Goal: Task Accomplishment & Management: Manage account settings

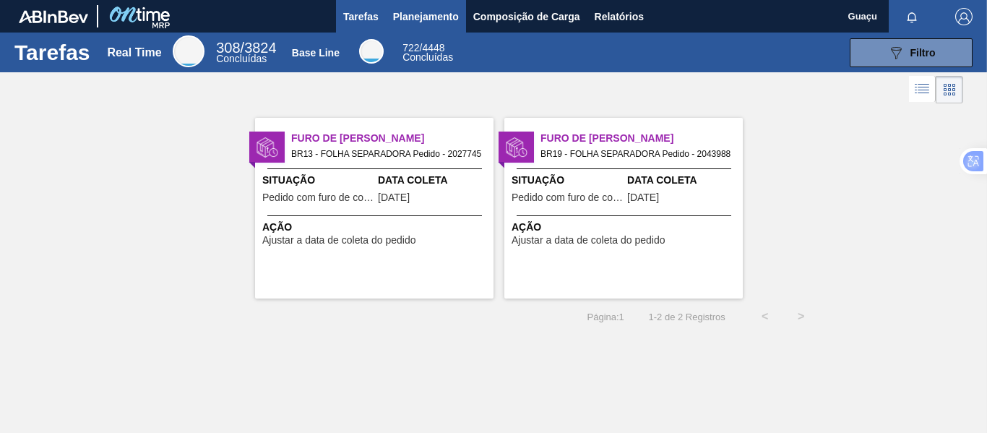
click at [452, 8] on span "Planejamento" at bounding box center [426, 16] width 66 height 17
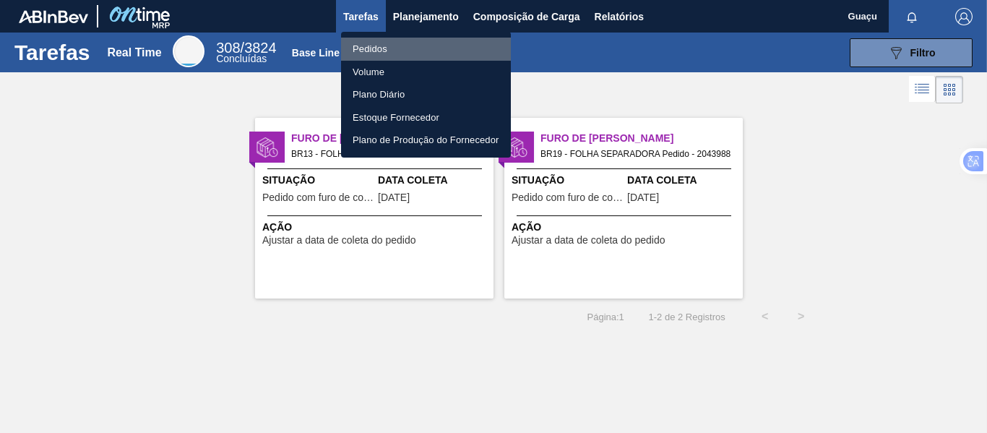
click at [418, 51] on li "Pedidos" at bounding box center [426, 49] width 170 height 23
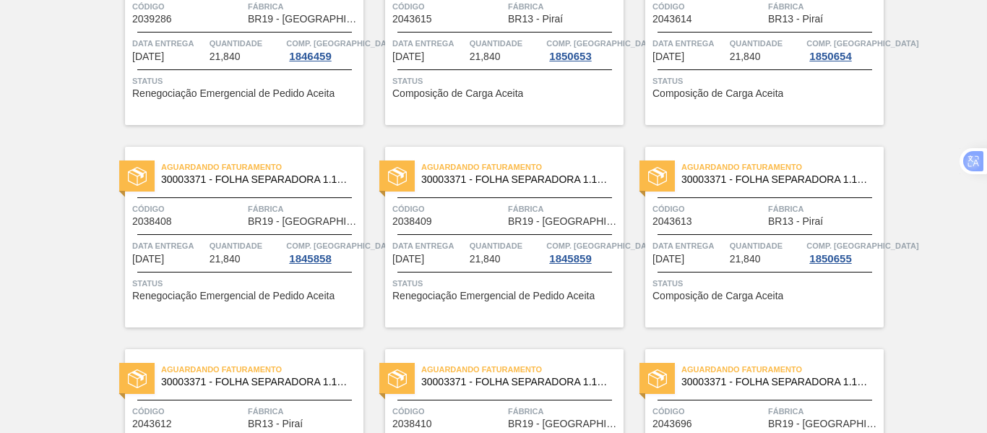
scroll to position [1147, 0]
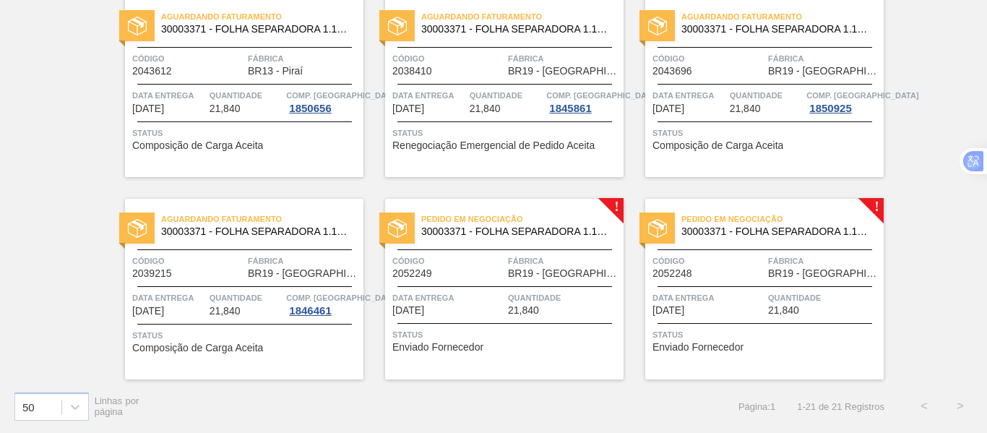
click at [513, 284] on div "Pedido em Negociação 30003371 - FOLHA SEPARADORA 1.175 mm x 980 mm; Código 2052…" at bounding box center [504, 289] width 238 height 181
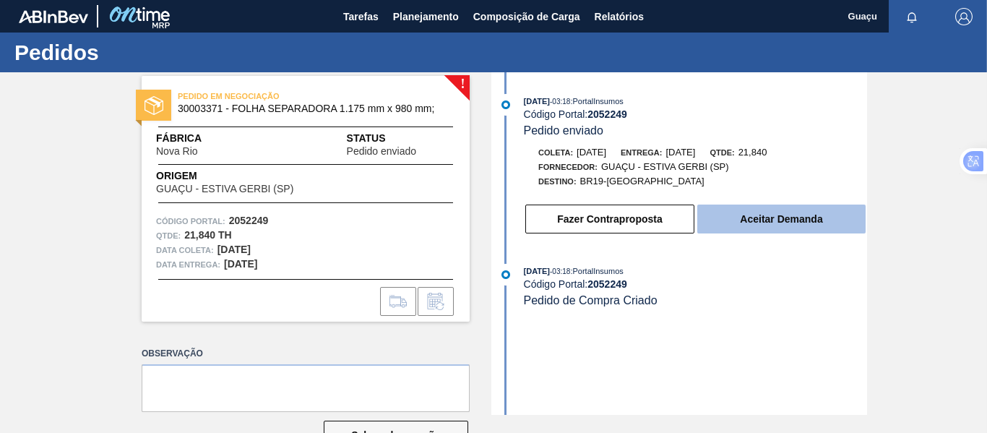
click at [782, 223] on button "Aceitar Demanda" at bounding box center [781, 218] width 168 height 29
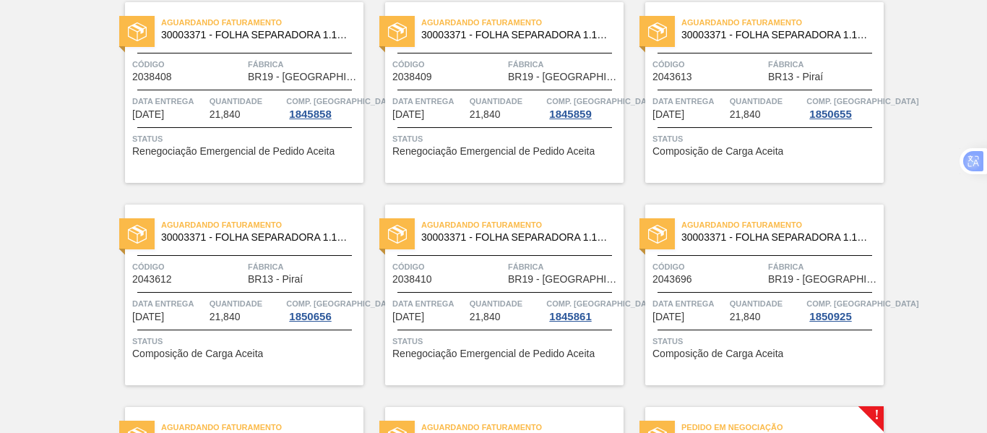
scroll to position [1147, 0]
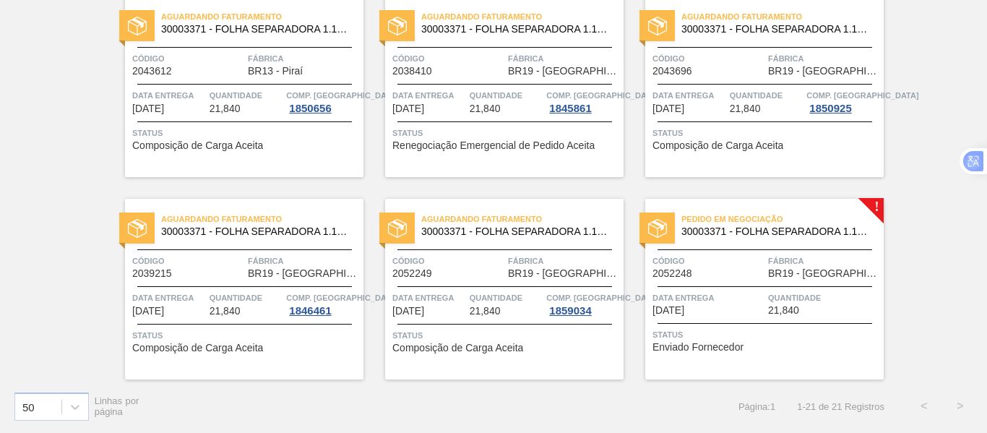
click at [744, 272] on div "Código 2052248" at bounding box center [708, 266] width 112 height 25
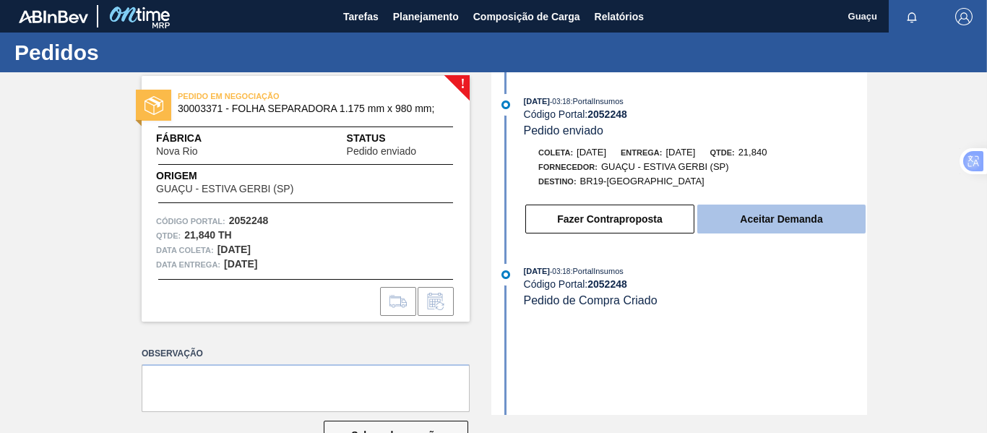
click at [762, 221] on button "Aceitar Demanda" at bounding box center [781, 218] width 168 height 29
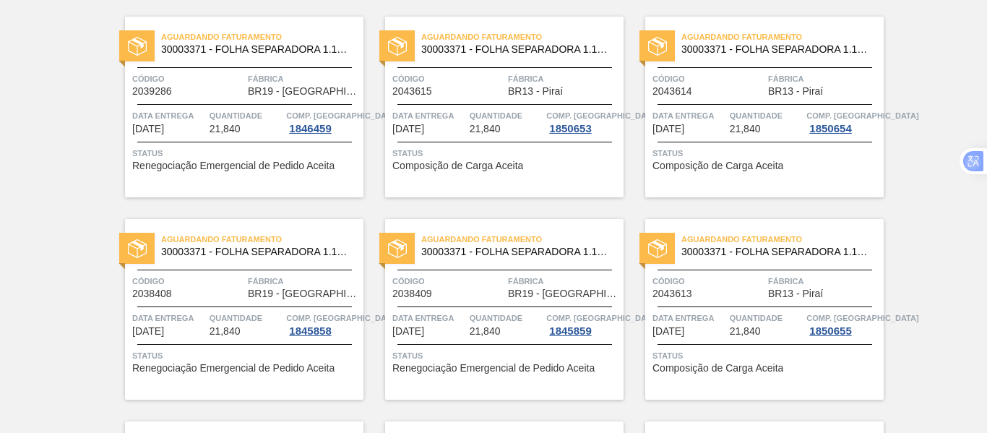
scroll to position [1147, 0]
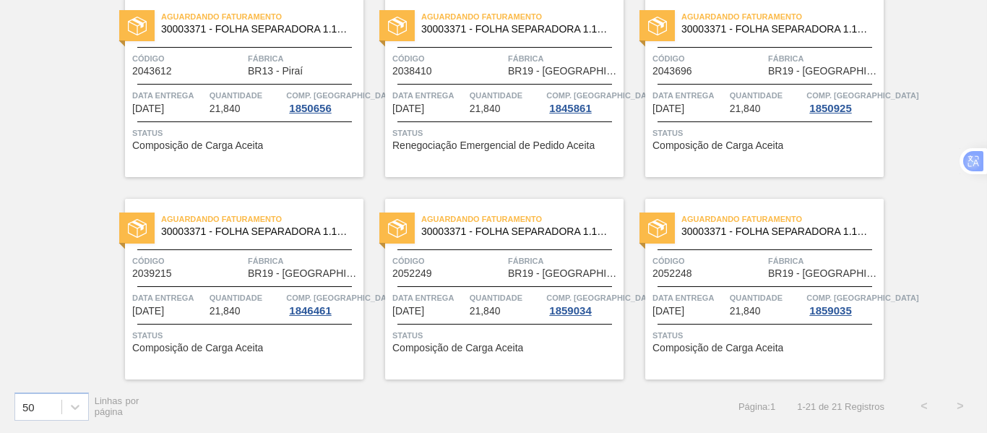
click at [502, 277] on div "Código 2052249" at bounding box center [448, 266] width 112 height 25
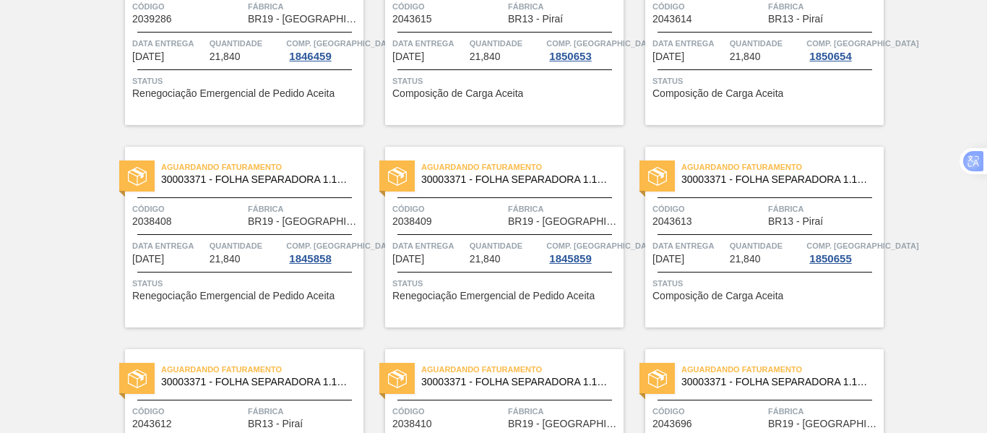
scroll to position [1147, 0]
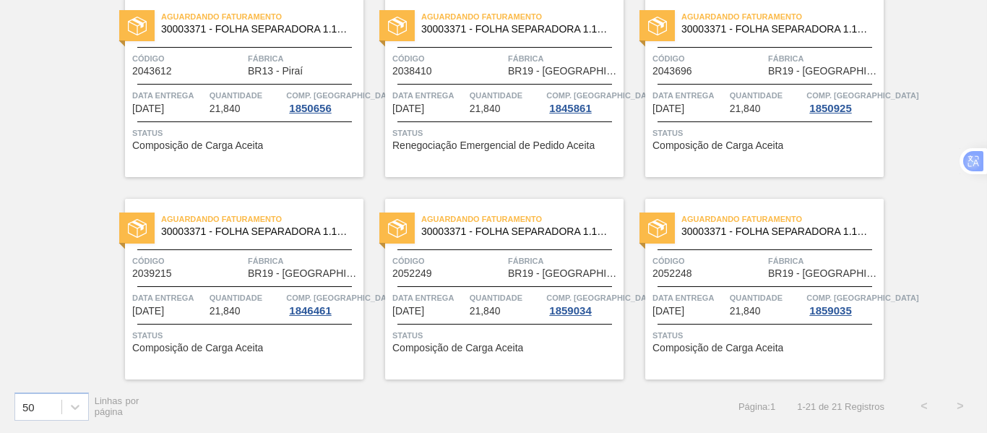
click at [538, 277] on span "BR19 - [GEOGRAPHIC_DATA]" at bounding box center [564, 273] width 112 height 11
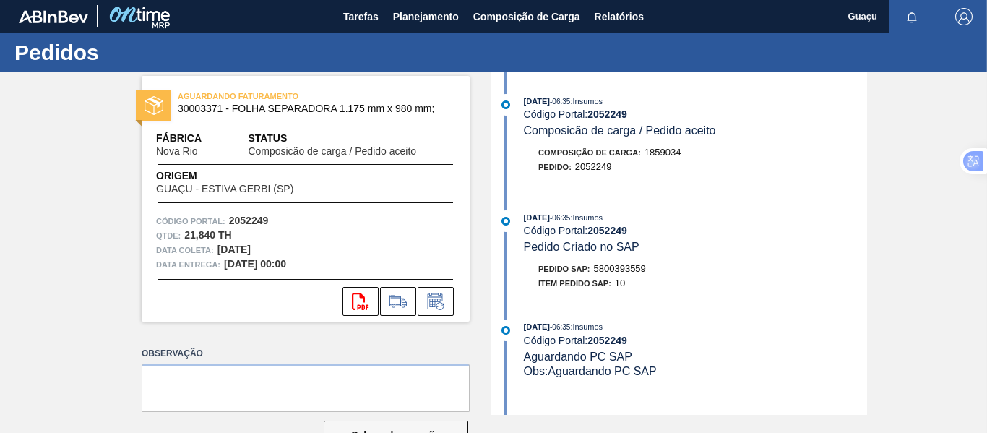
drag, startPoint x: 53, startPoint y: 1, endPoint x: 59, endPoint y: 264, distance: 263.7
click at [59, 264] on div "AGUARDANDO FATURAMENTO 30003371 - FOLHA SEPARADORA 1.175 mm x 980 mm; Fábrica N…" at bounding box center [493, 243] width 987 height 342
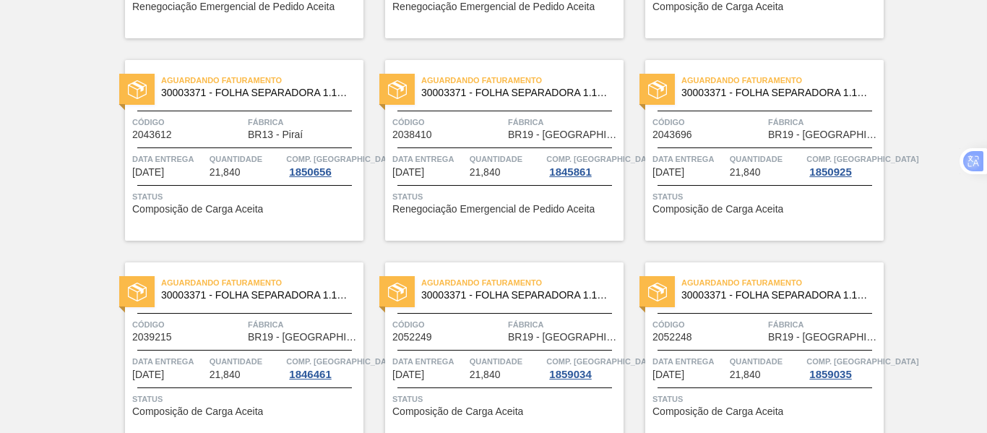
scroll to position [1147, 0]
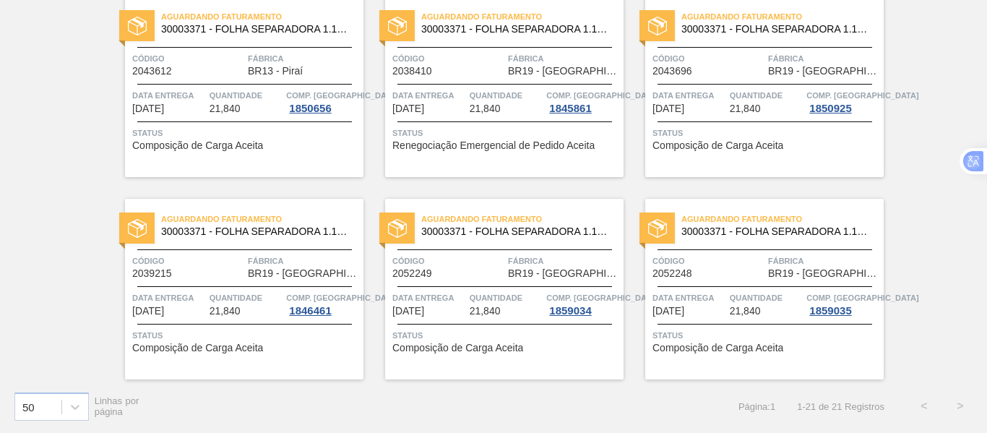
click at [463, 280] on div "Aguardando Faturamento 30003371 - FOLHA SEPARADORA 1.175 mm x 980 mm; Código 20…" at bounding box center [504, 289] width 238 height 181
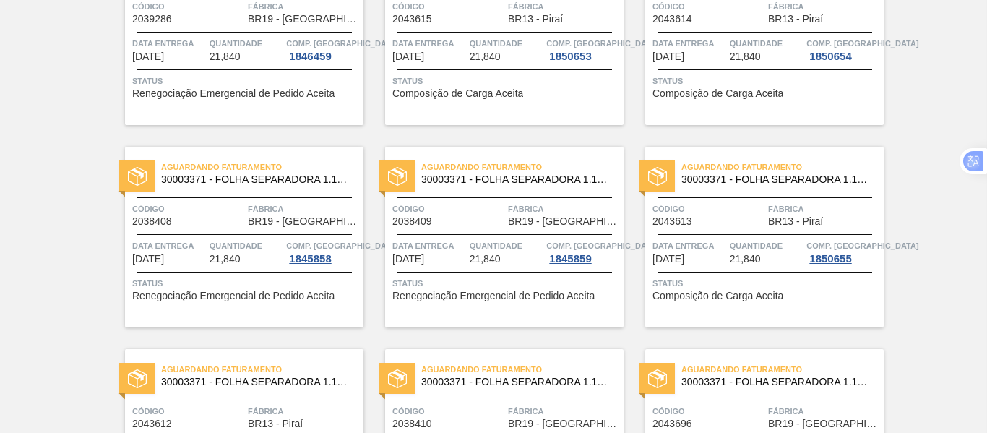
scroll to position [1147, 0]
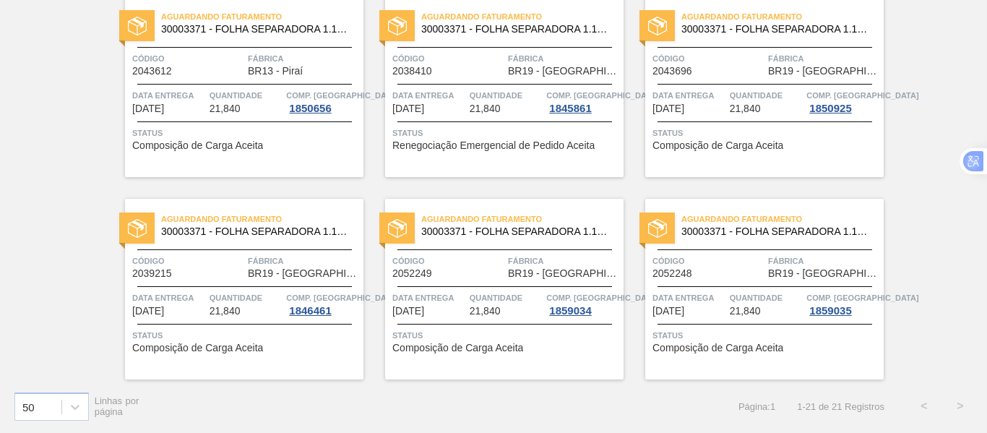
click at [766, 288] on div "Aguardando Faturamento 30003371 - FOLHA SEPARADORA 1.175 mm x 980 mm; Código 20…" at bounding box center [764, 289] width 238 height 181
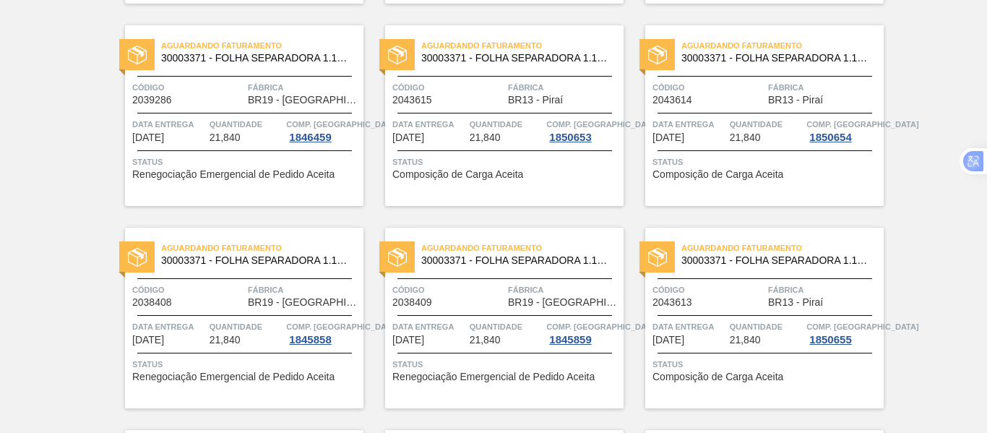
scroll to position [280, 0]
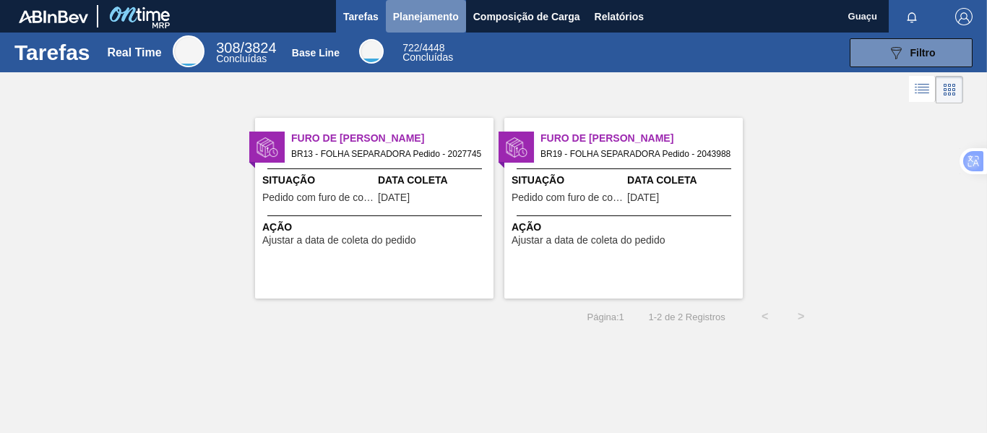
click at [428, 17] on span "Planejamento" at bounding box center [426, 16] width 66 height 17
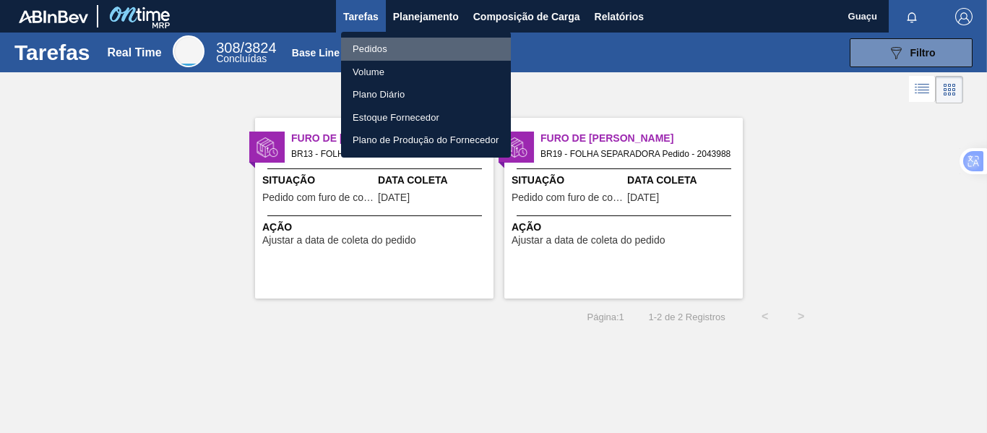
click at [399, 48] on li "Pedidos" at bounding box center [426, 49] width 170 height 23
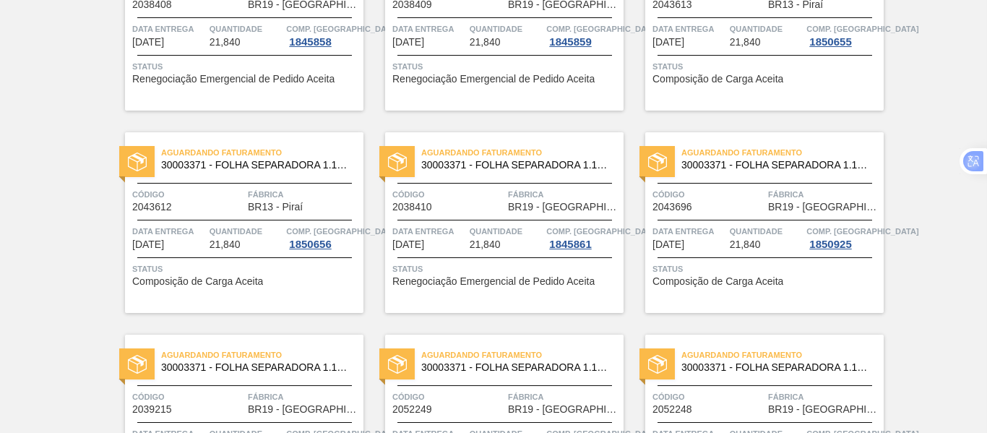
scroll to position [1147, 0]
